Goal: Task Accomplishment & Management: Use online tool/utility

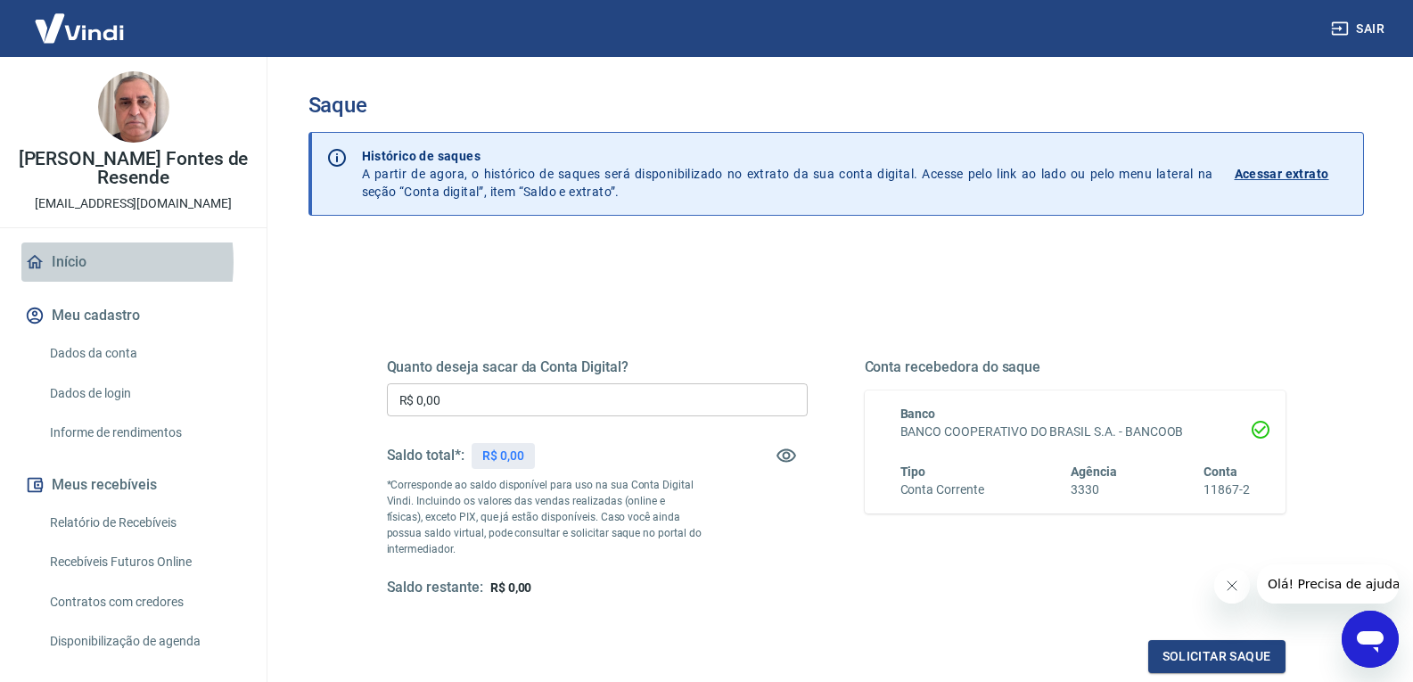
click at [51, 262] on link "Início" at bounding box center [133, 262] width 224 height 39
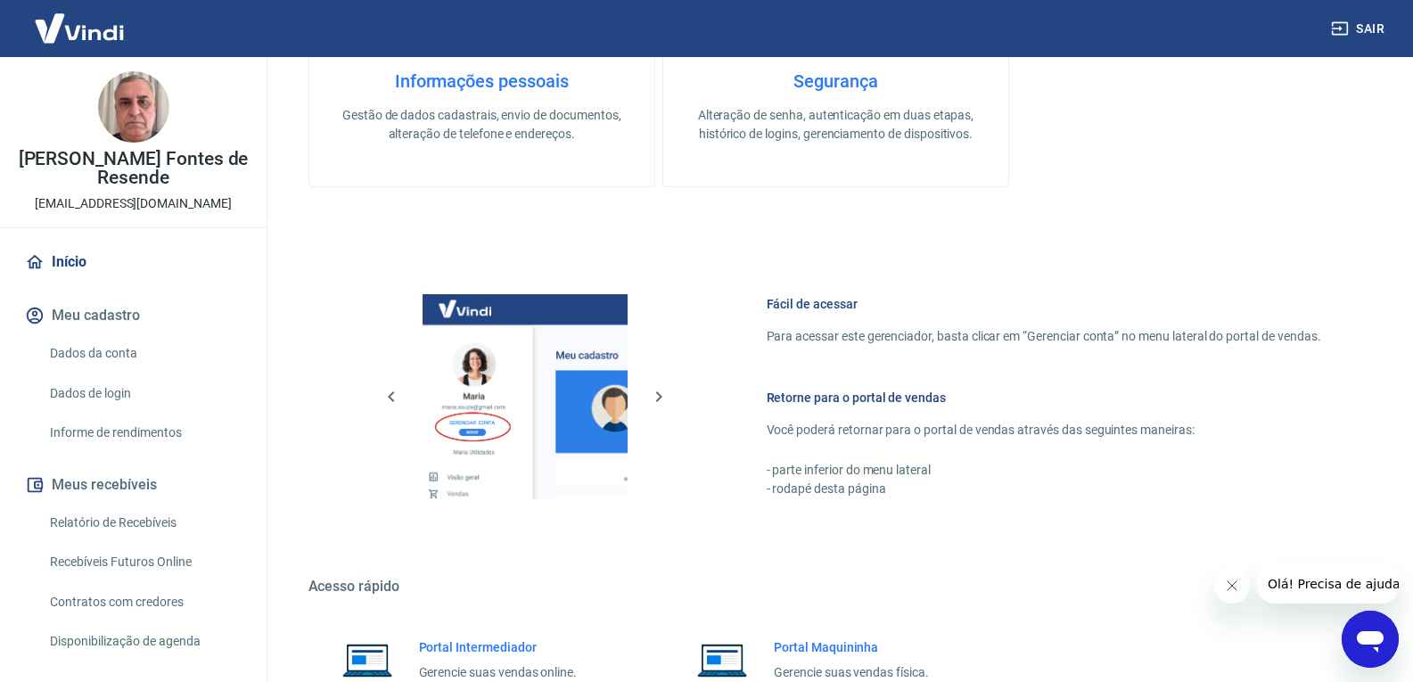
scroll to position [708, 0]
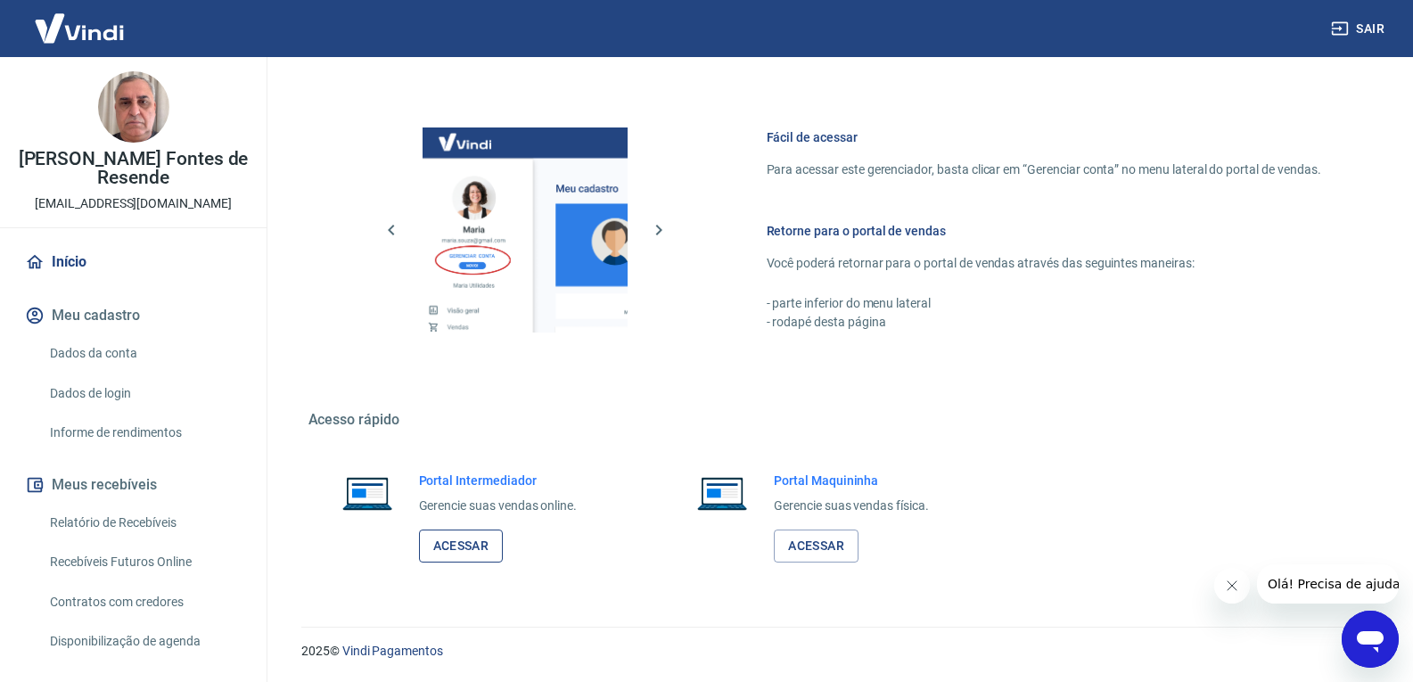
click at [458, 553] on link "Acessar" at bounding box center [461, 546] width 85 height 33
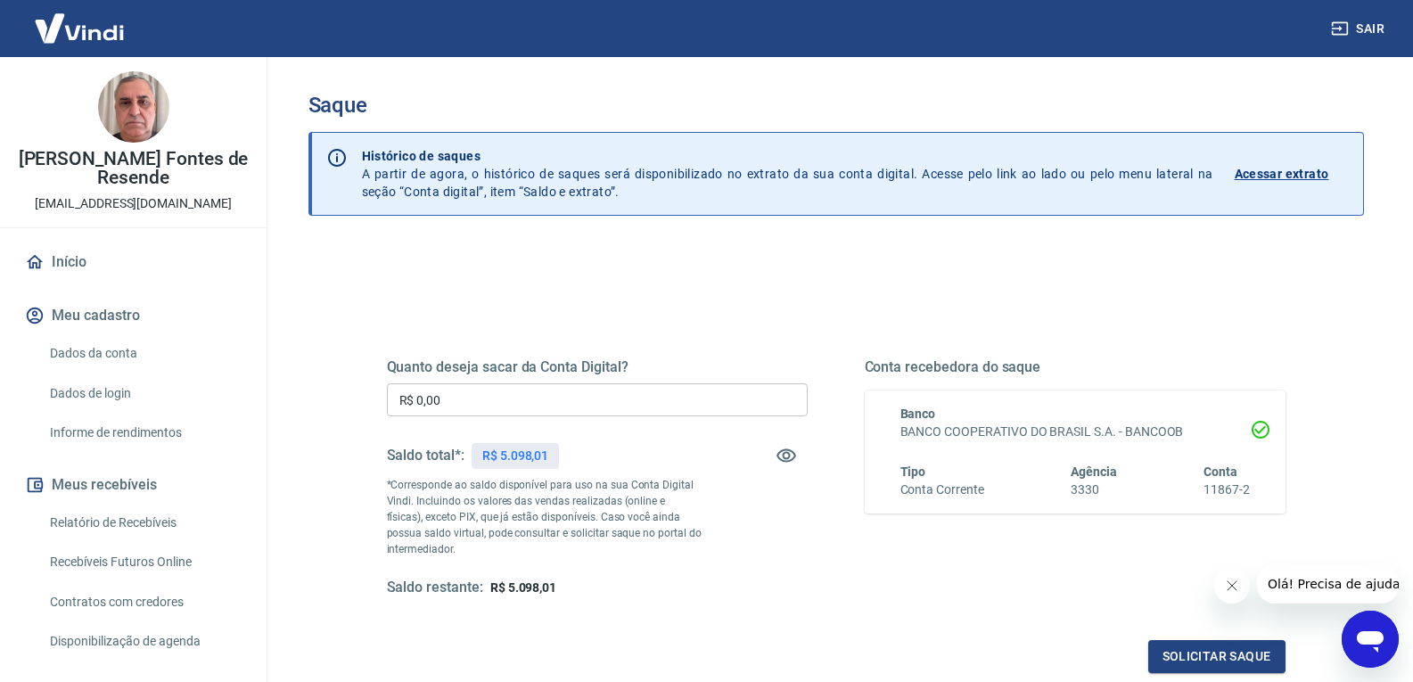
click at [687, 397] on input "R$ 0,00" at bounding box center [597, 399] width 421 height 33
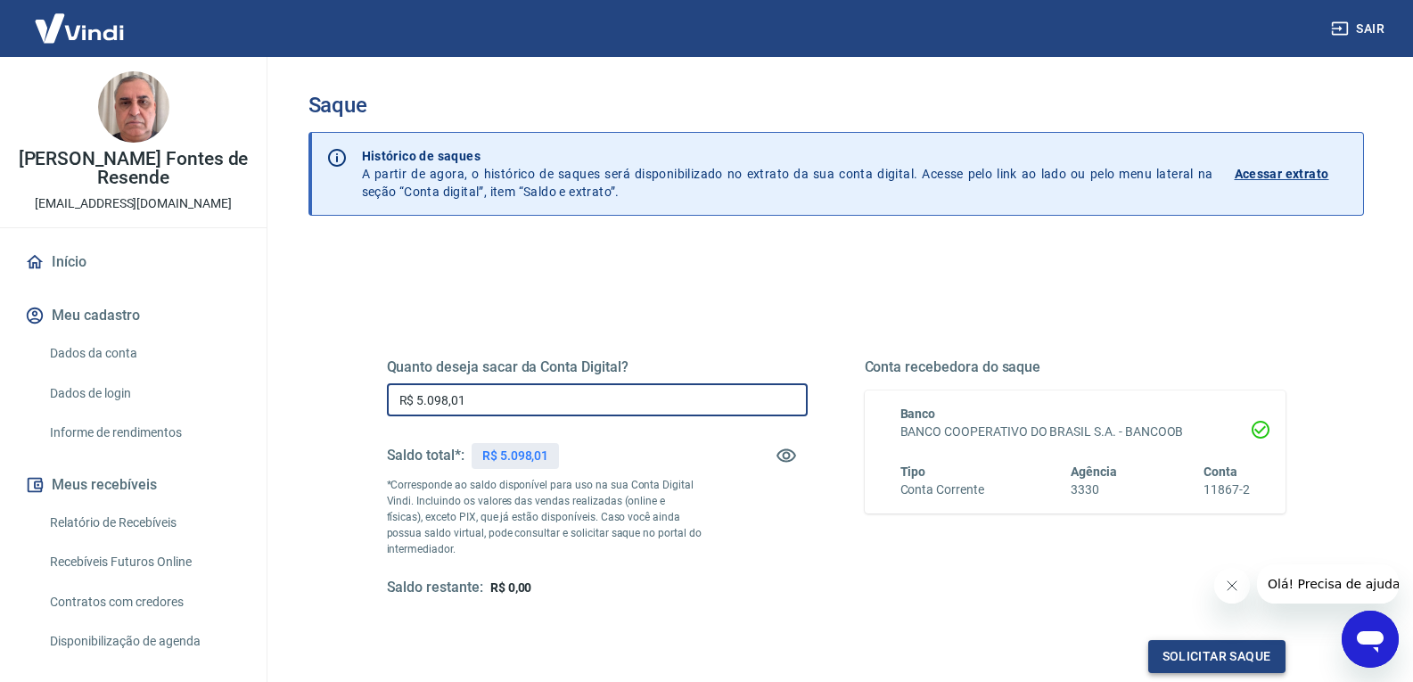
type input "R$ 5.098,01"
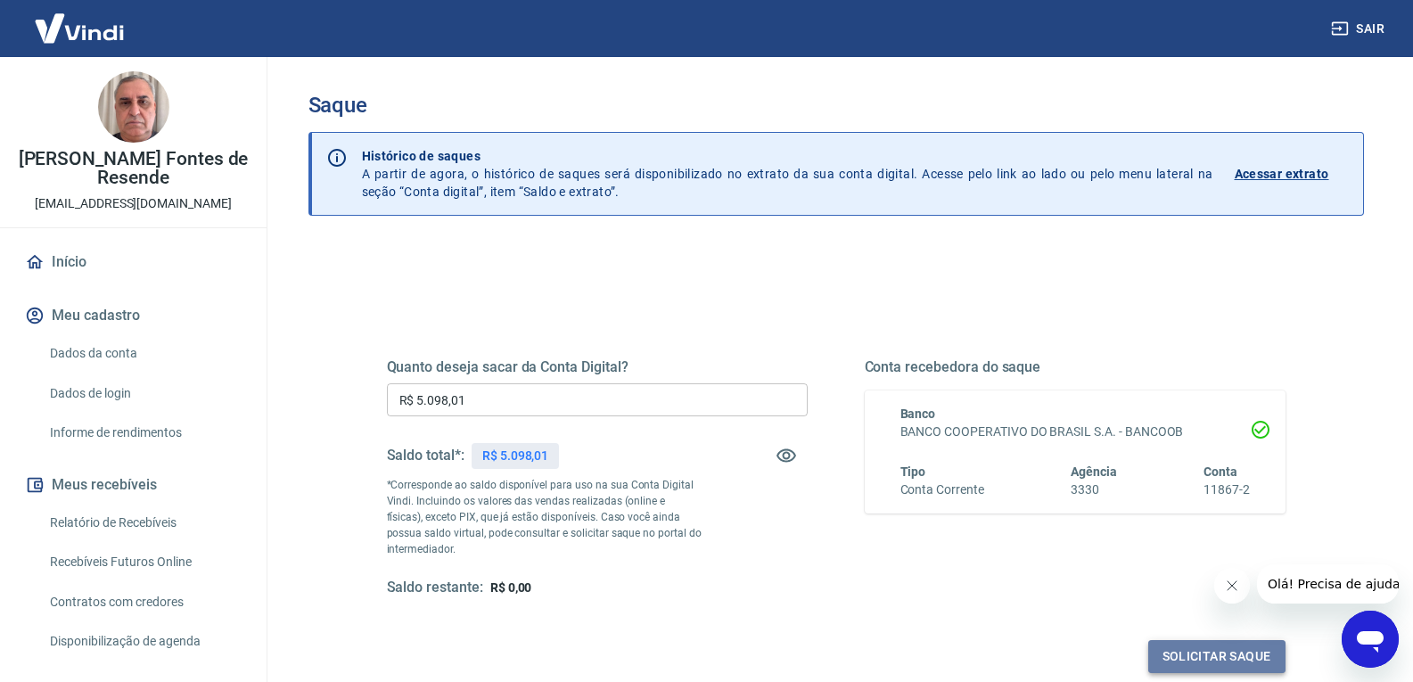
click at [1237, 651] on button "Solicitar saque" at bounding box center [1216, 656] width 137 height 33
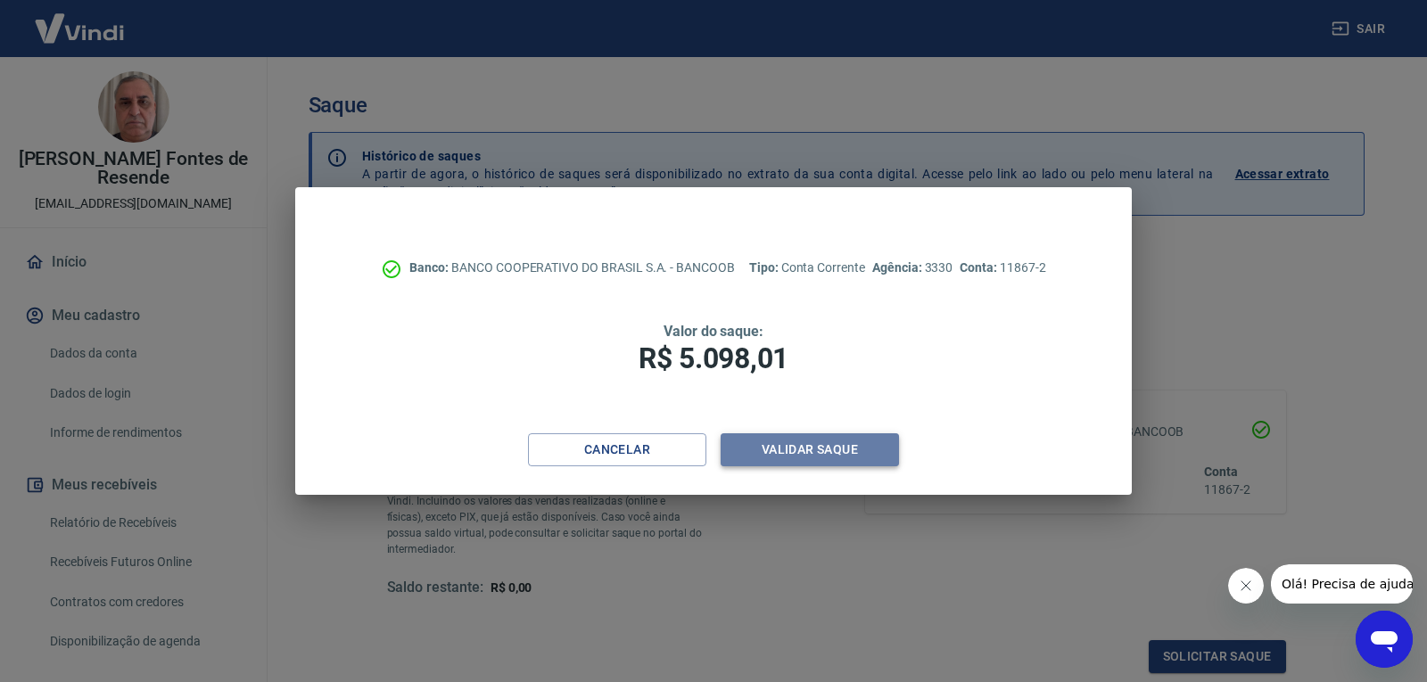
click at [822, 448] on button "Validar saque" at bounding box center [809, 449] width 178 height 33
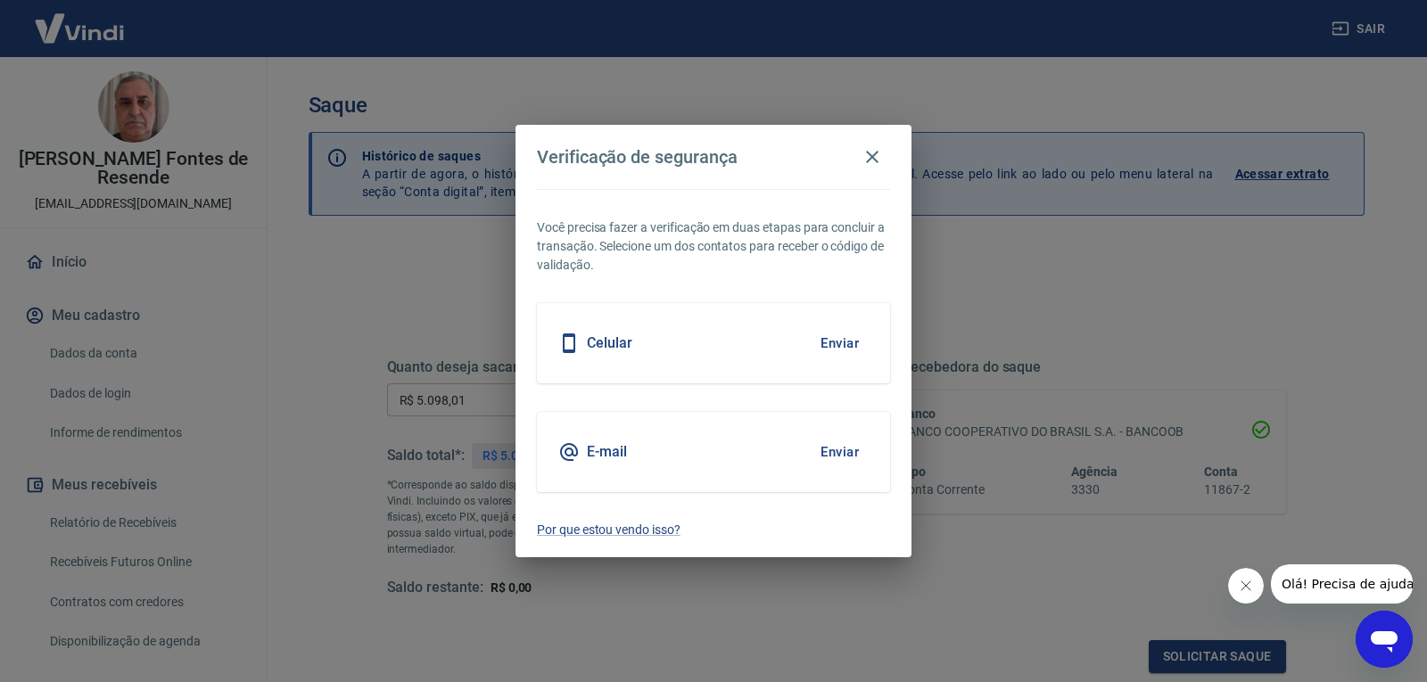
click at [855, 337] on button "Enviar" at bounding box center [840, 343] width 58 height 37
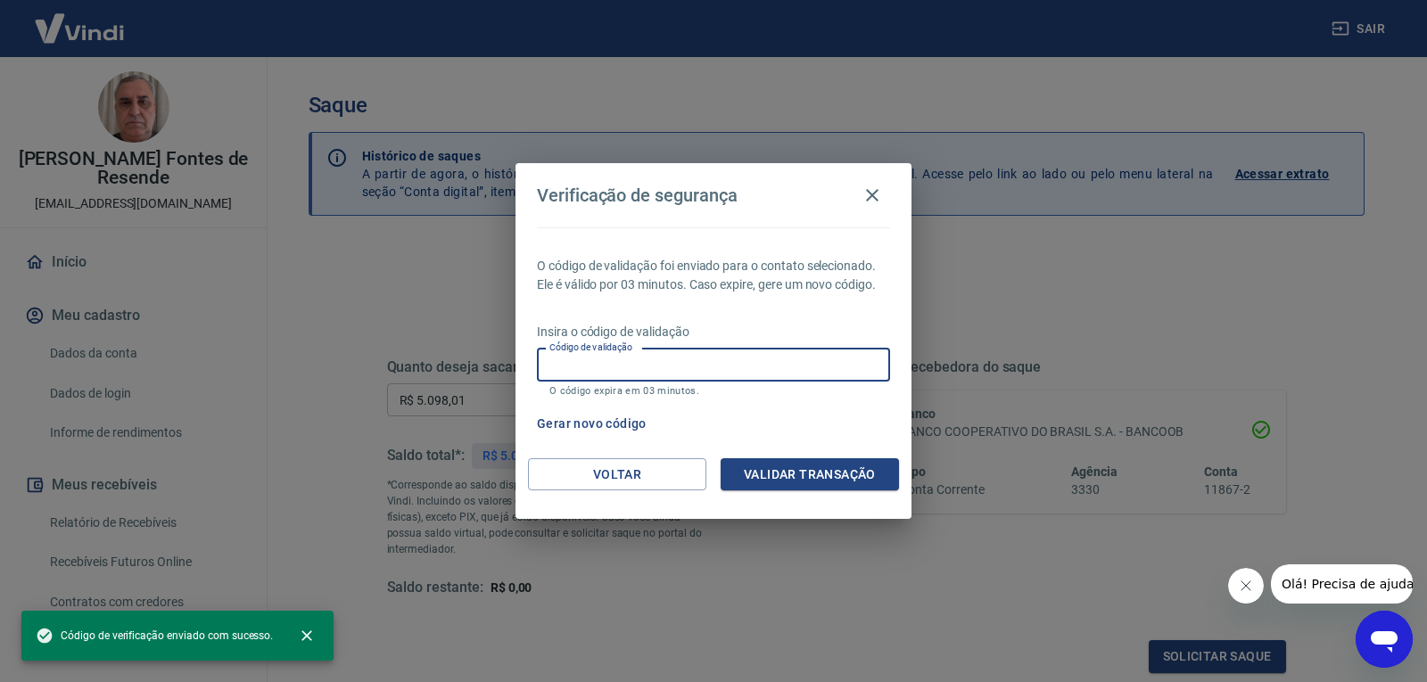
click at [800, 376] on input "Código de validação" at bounding box center [713, 365] width 353 height 33
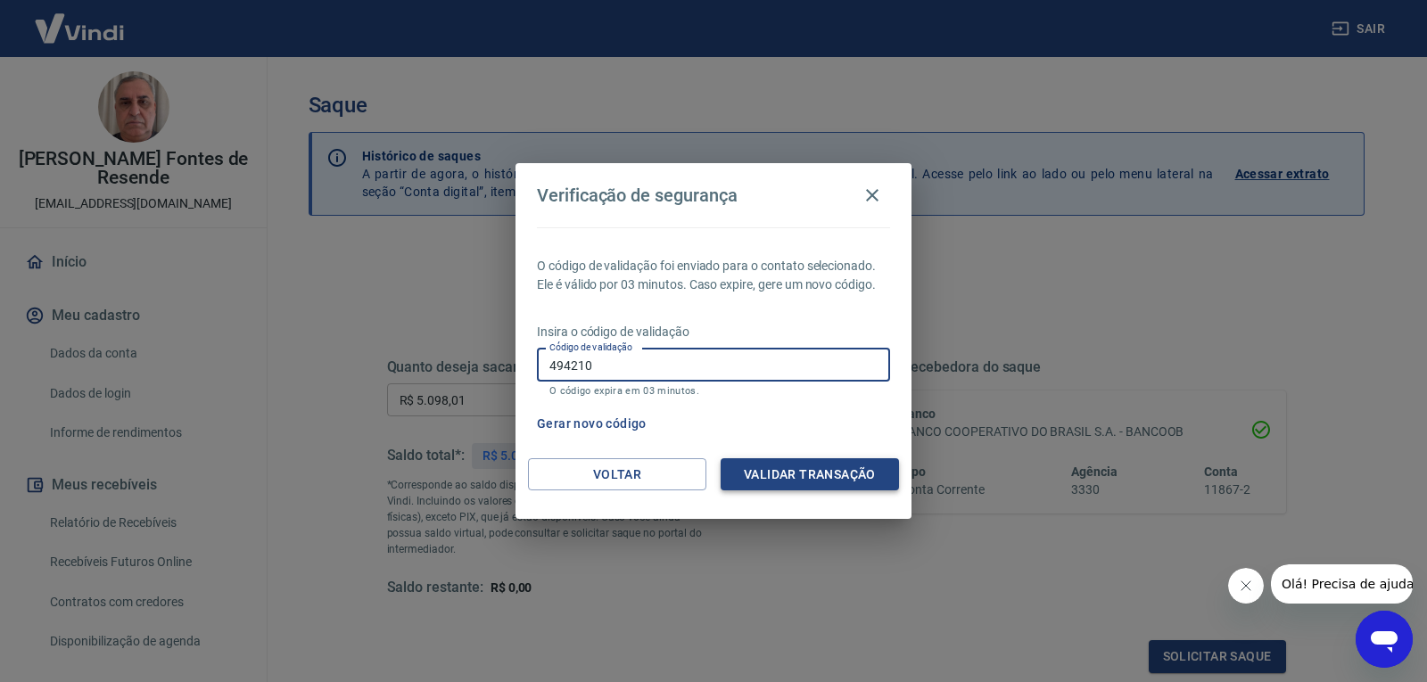
type input "494210"
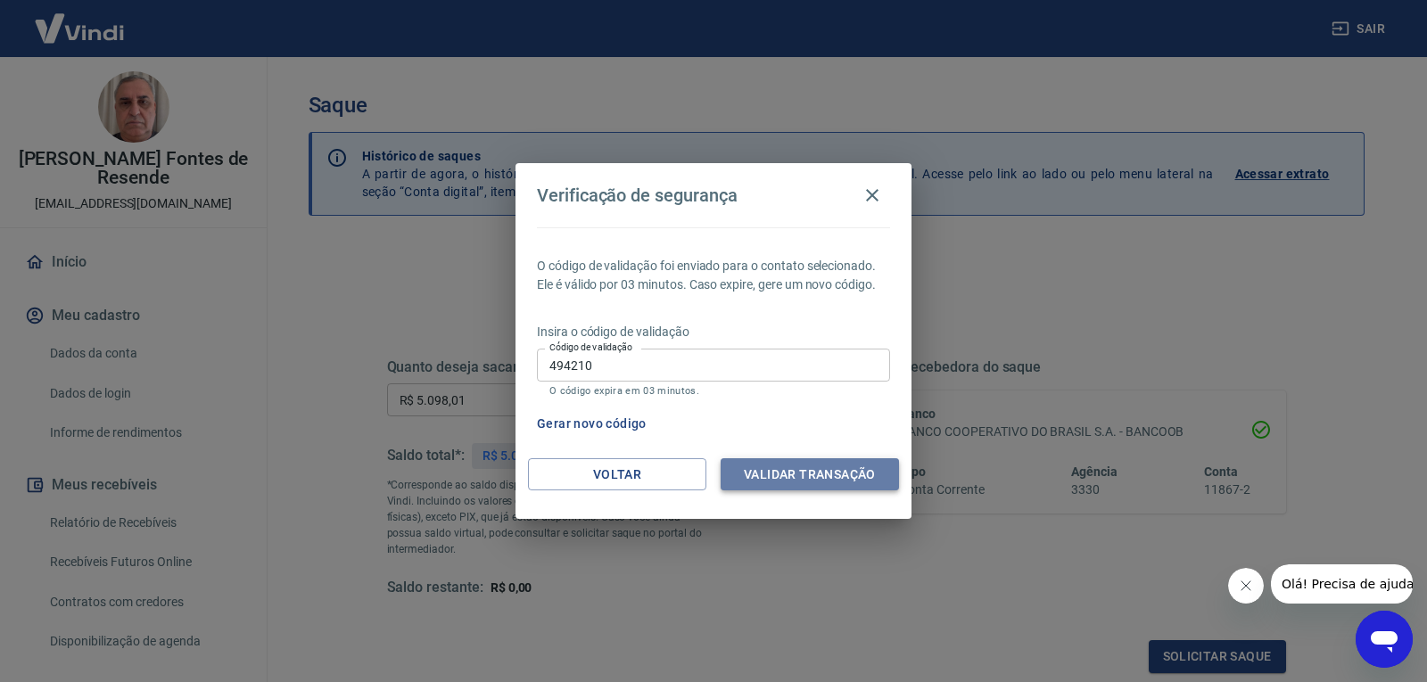
click at [812, 479] on button "Validar transação" at bounding box center [809, 474] width 178 height 33
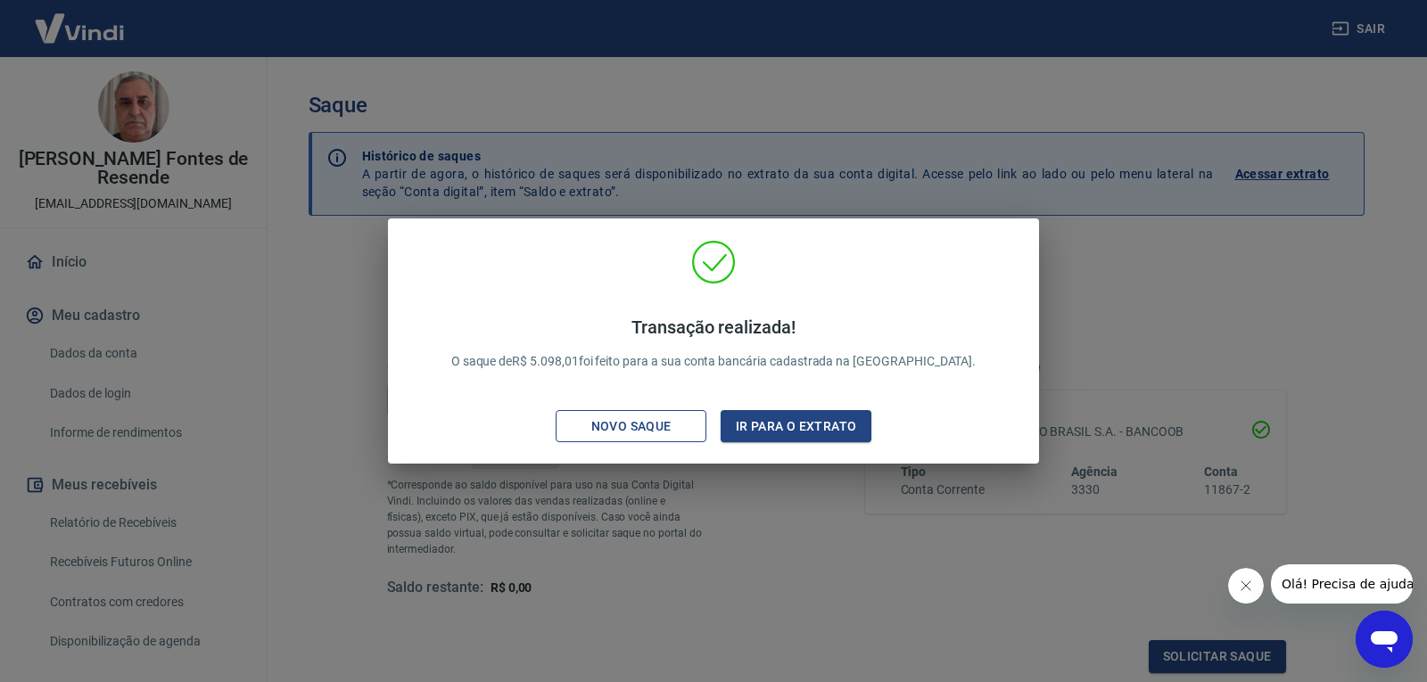
click at [651, 429] on div "Novo saque" at bounding box center [631, 427] width 123 height 22
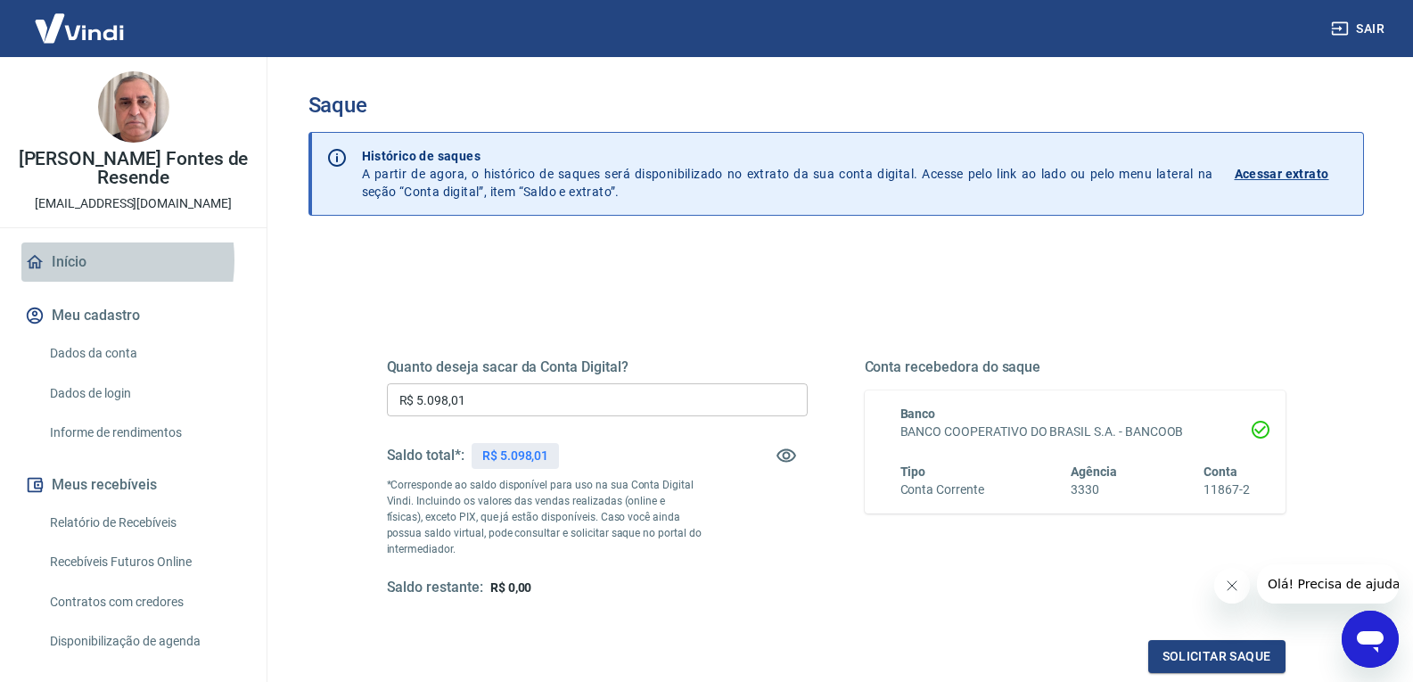
click at [72, 260] on link "Início" at bounding box center [133, 262] width 224 height 39
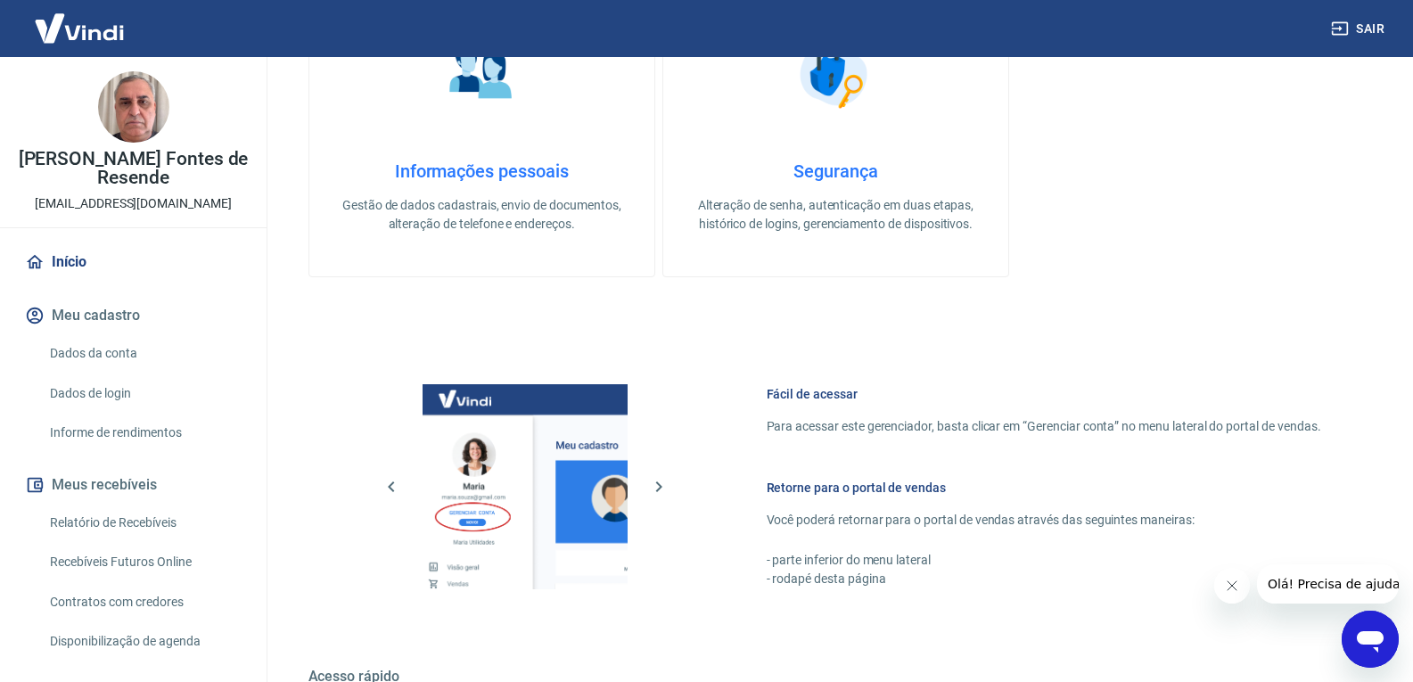
scroll to position [708, 0]
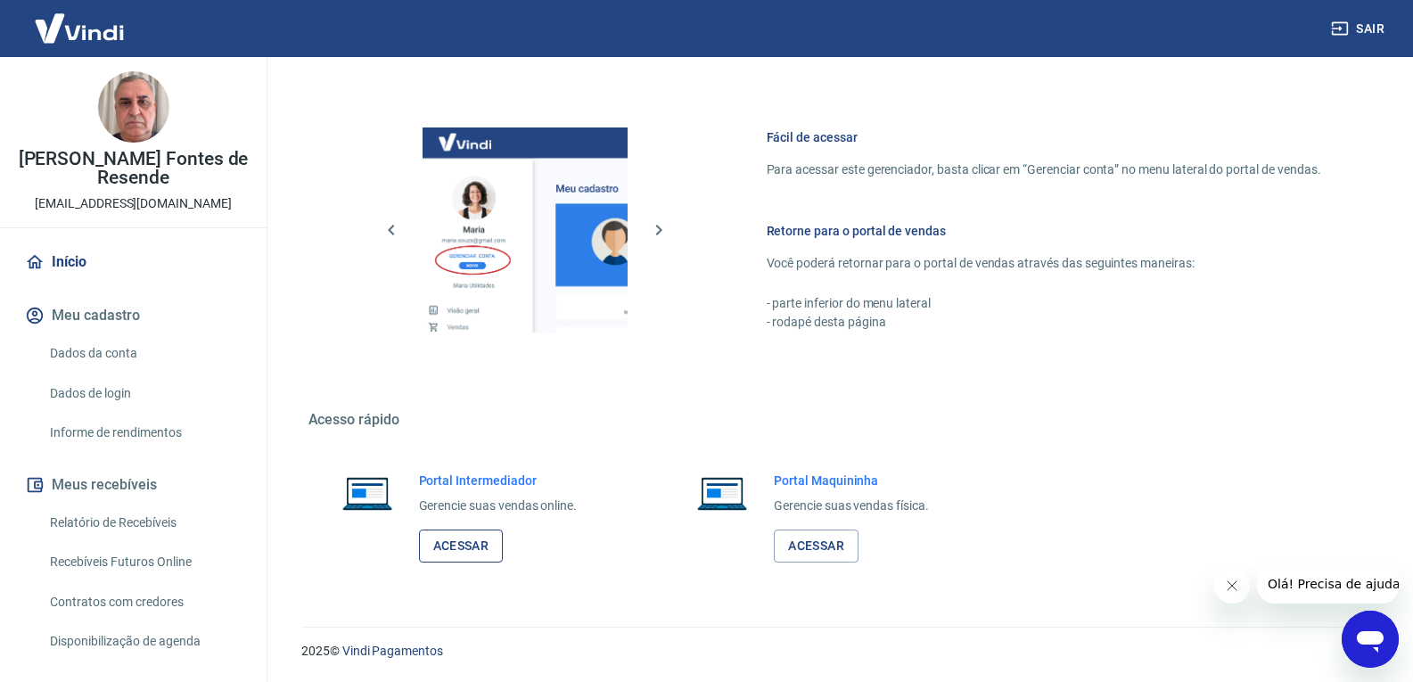
click at [481, 549] on link "Acessar" at bounding box center [461, 546] width 85 height 33
